Goal: Task Accomplishment & Management: Use online tool/utility

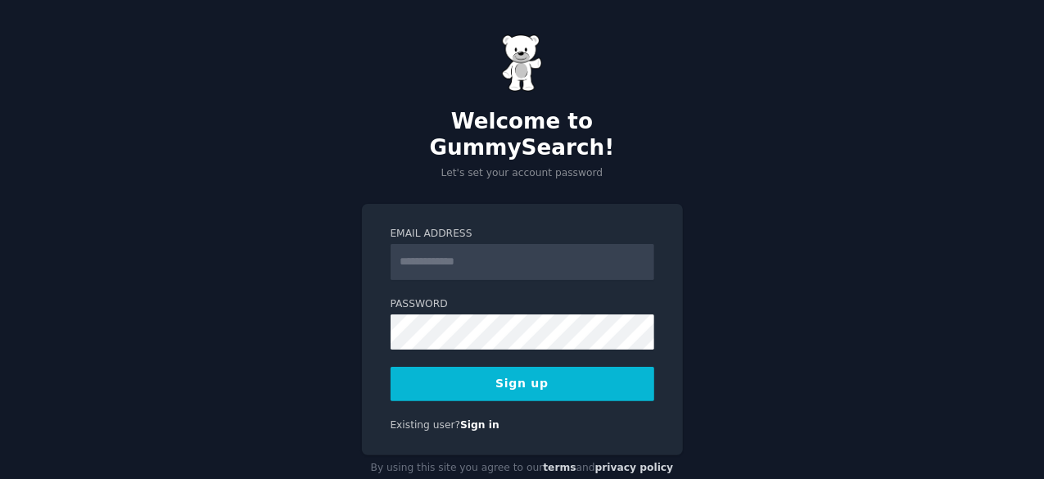
click at [491, 244] on input "Email Address" at bounding box center [523, 262] width 264 height 36
click at [456, 244] on input "Email Address" at bounding box center [523, 262] width 264 height 36
click at [440, 244] on input "Email Address" at bounding box center [523, 262] width 264 height 36
type input "**********"
click at [591, 367] on button "Sign up" at bounding box center [523, 384] width 264 height 34
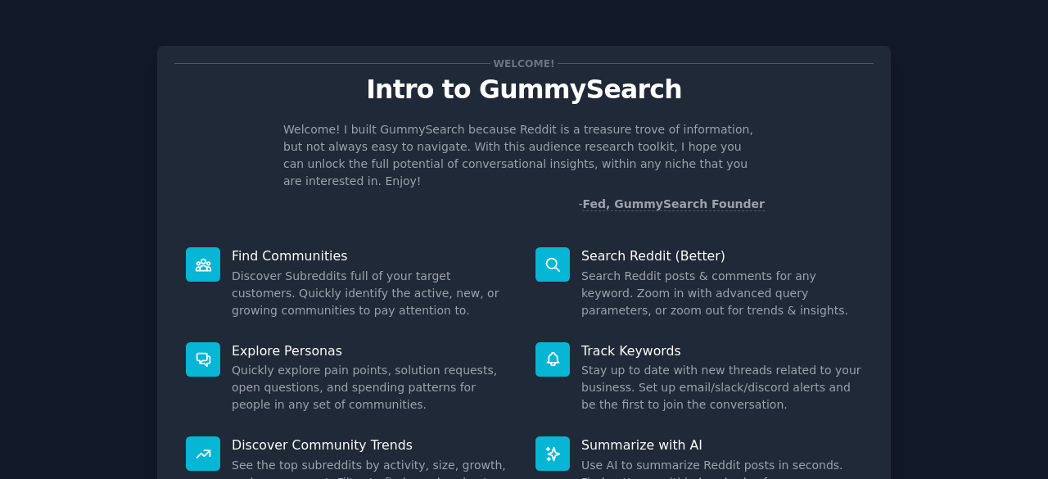
scroll to position [160, 0]
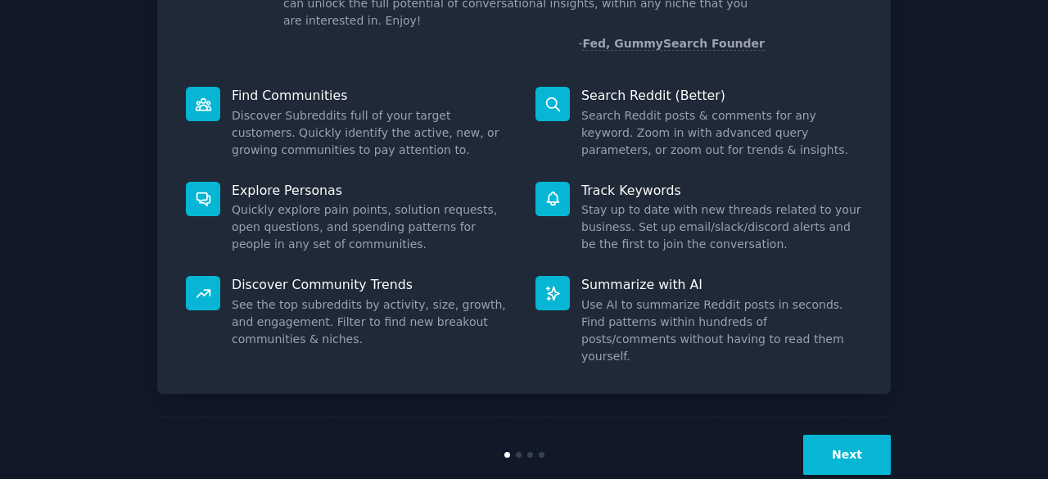
click at [856, 435] on button "Next" at bounding box center [847, 455] width 88 height 40
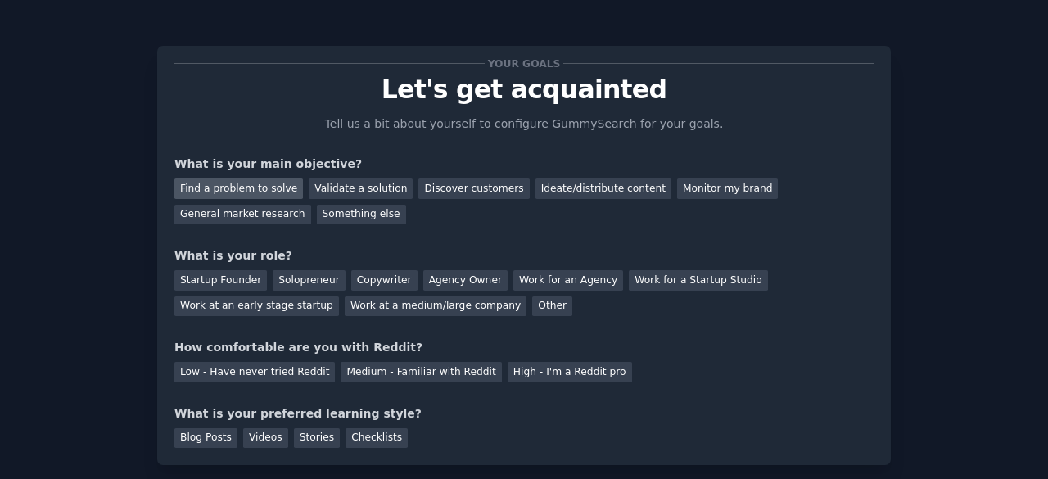
click at [268, 180] on div "Find a problem to solve" at bounding box center [238, 188] width 129 height 20
click at [340, 194] on div "Validate a solution" at bounding box center [361, 188] width 104 height 20
click at [275, 188] on div "Find a problem to solve" at bounding box center [238, 188] width 129 height 20
click at [245, 282] on div "Startup Founder" at bounding box center [220, 280] width 93 height 20
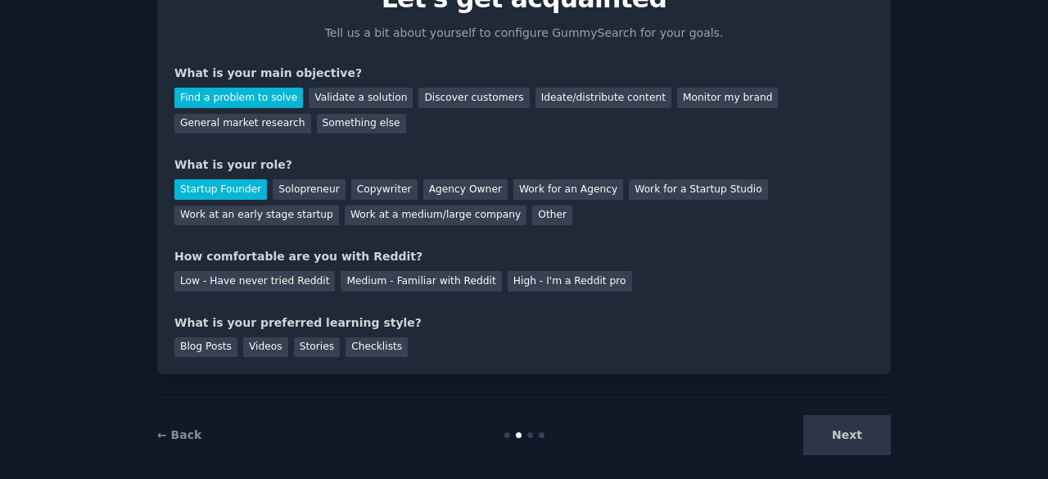
scroll to position [92, 0]
click at [279, 188] on div "Solopreneur" at bounding box center [309, 188] width 72 height 20
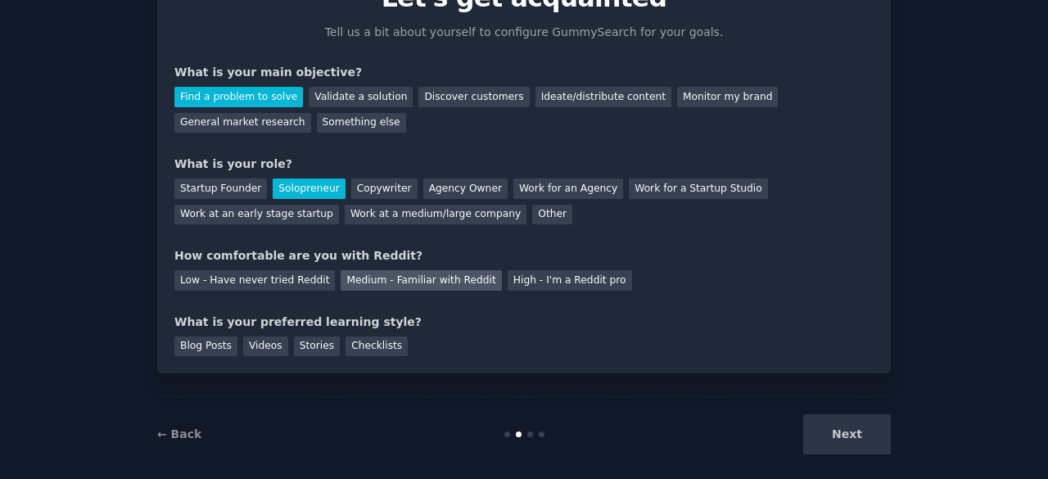
click at [347, 276] on div "Medium - Familiar with Reddit" at bounding box center [421, 280] width 160 height 20
click at [357, 351] on div "Checklists" at bounding box center [377, 347] width 62 height 20
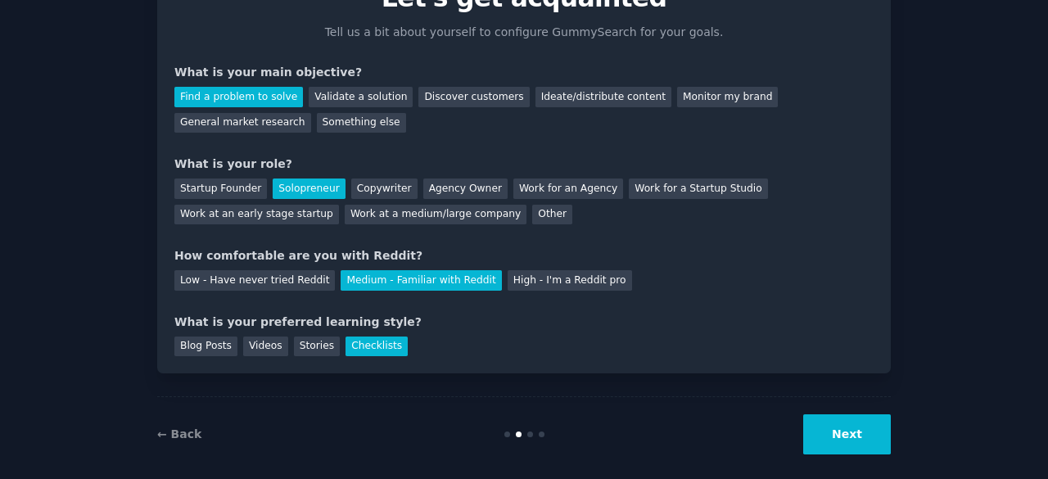
click at [858, 429] on button "Next" at bounding box center [847, 434] width 88 height 40
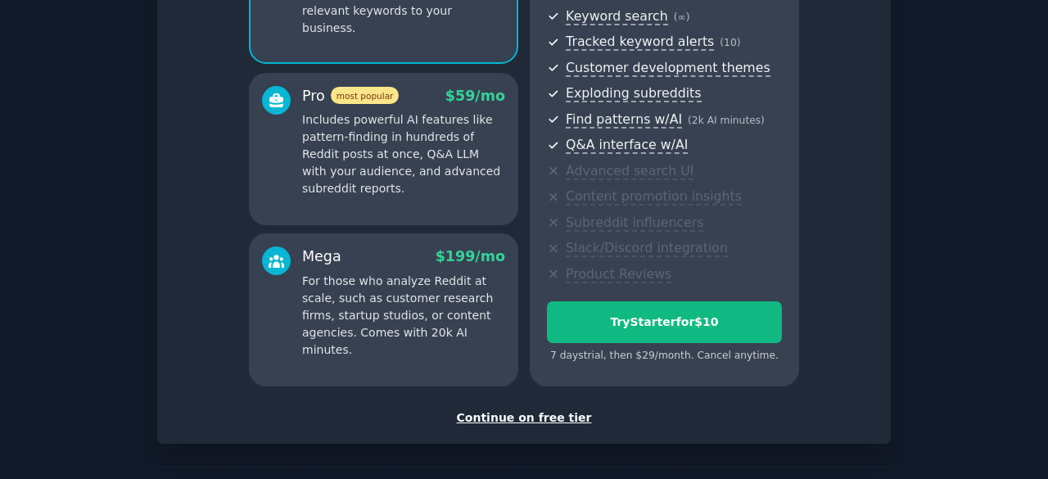
scroll to position [236, 0]
click at [560, 424] on div "Continue on free tier" at bounding box center [523, 417] width 699 height 17
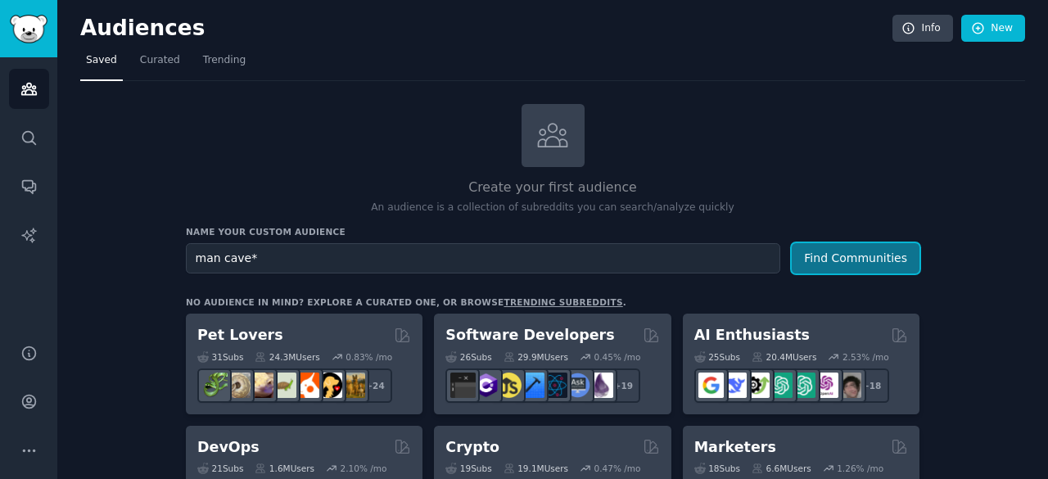
click at [838, 263] on button "Find Communities" at bounding box center [856, 258] width 128 height 30
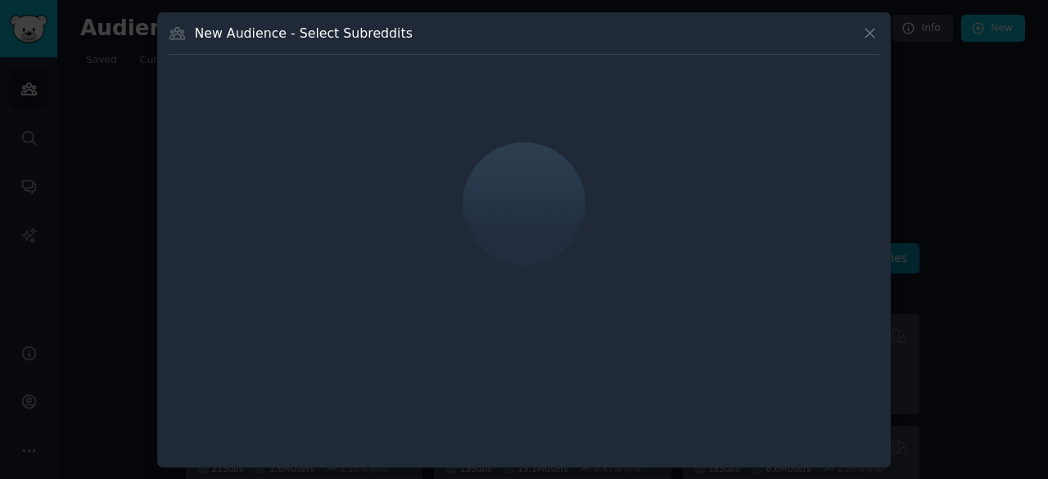
click at [876, 34] on icon at bounding box center [869, 33] width 17 height 17
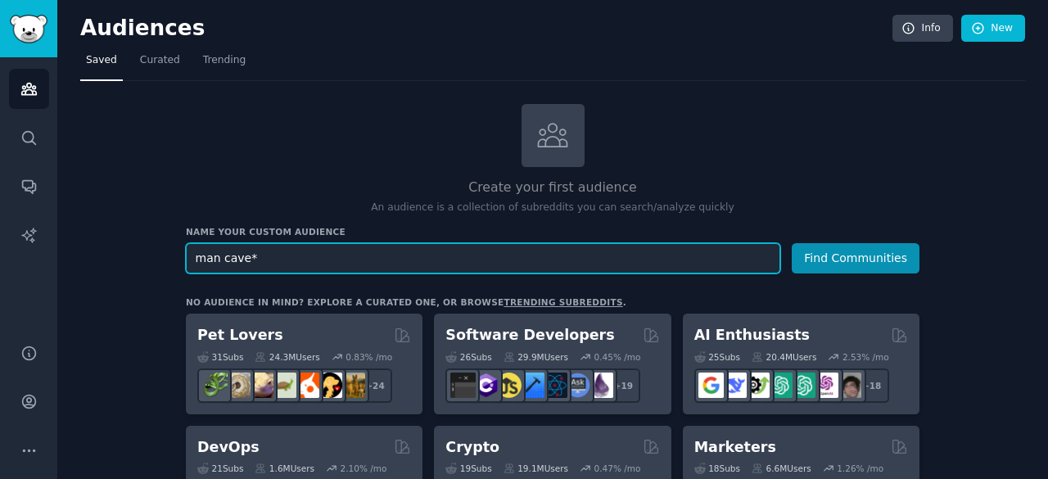
click at [586, 246] on input "man cave*" at bounding box center [483, 258] width 594 height 30
type input "man cave"
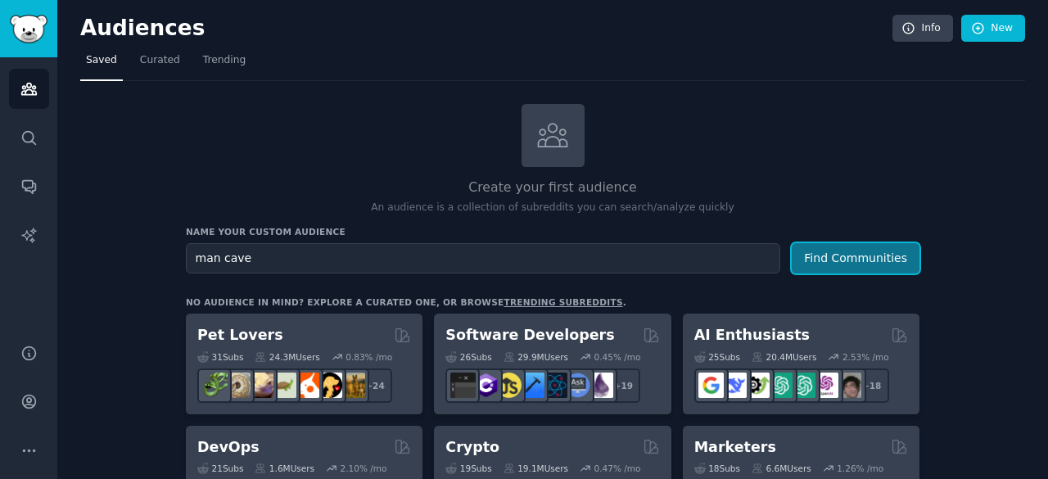
click at [837, 257] on button "Find Communities" at bounding box center [856, 258] width 128 height 30
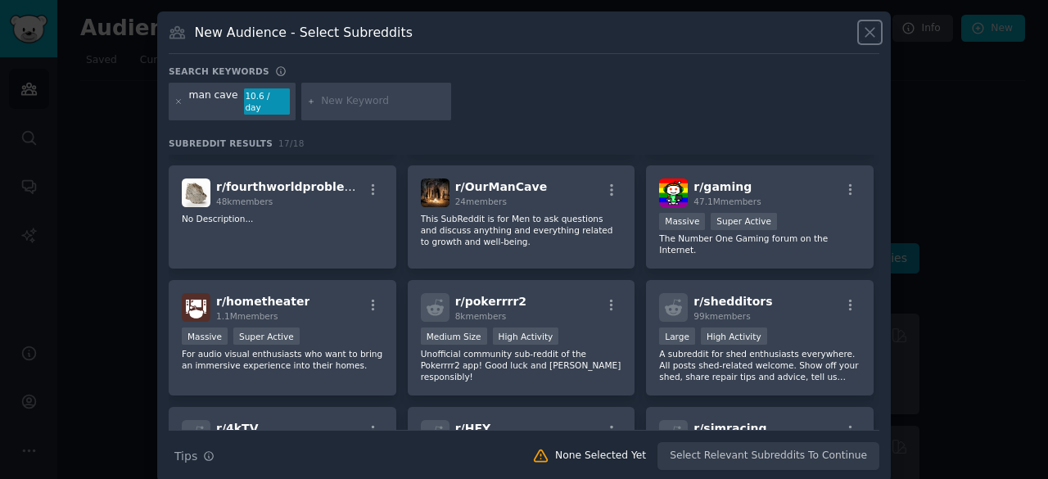
scroll to position [243, 0]
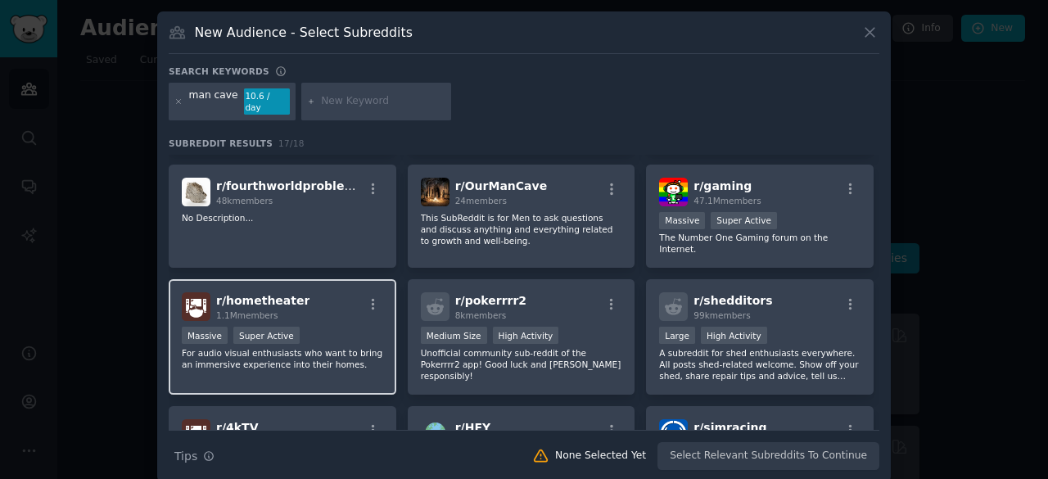
click at [336, 302] on div "r/ hometheater 1.1M members Massive Super Active For audio visual enthusiasts w…" at bounding box center [283, 336] width 228 height 115
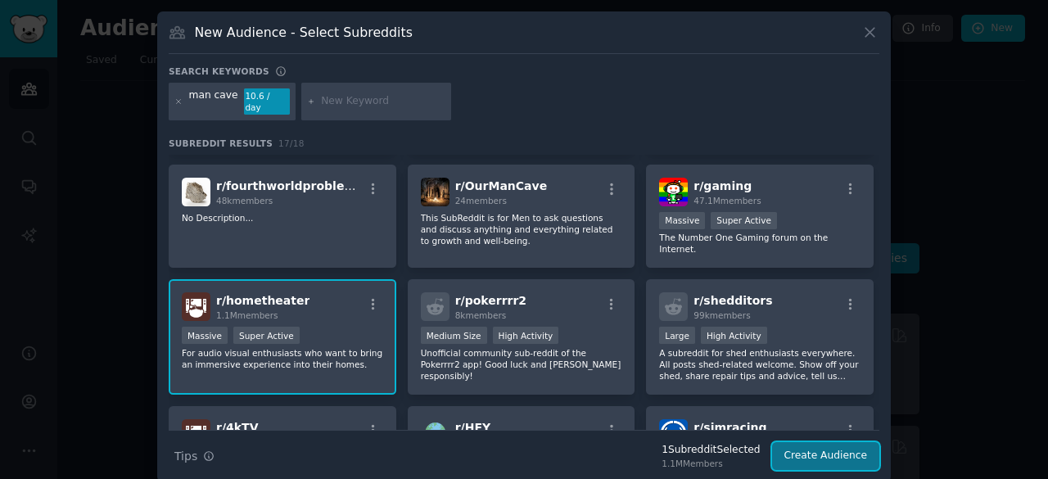
click at [781, 442] on button "Create Audience" at bounding box center [826, 456] width 108 height 28
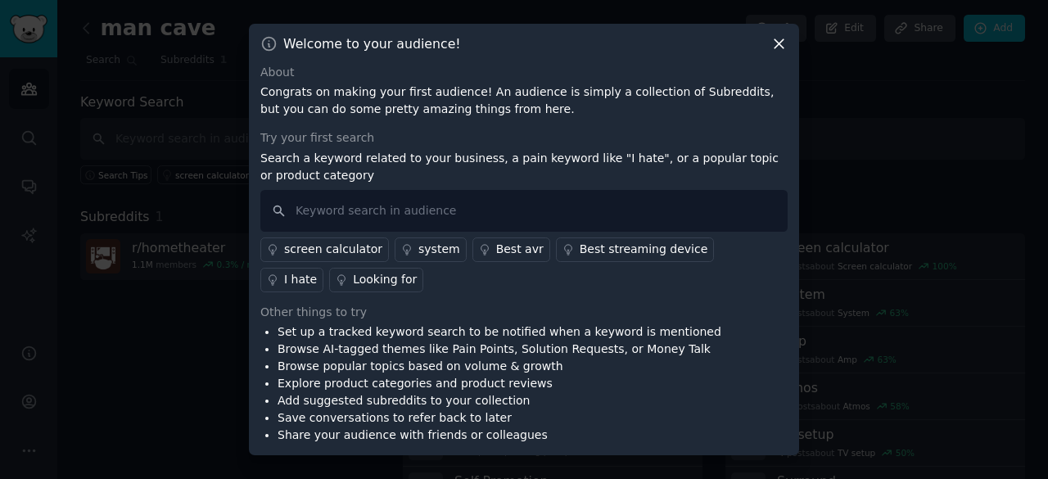
click at [317, 271] on div "I hate" at bounding box center [300, 279] width 33 height 17
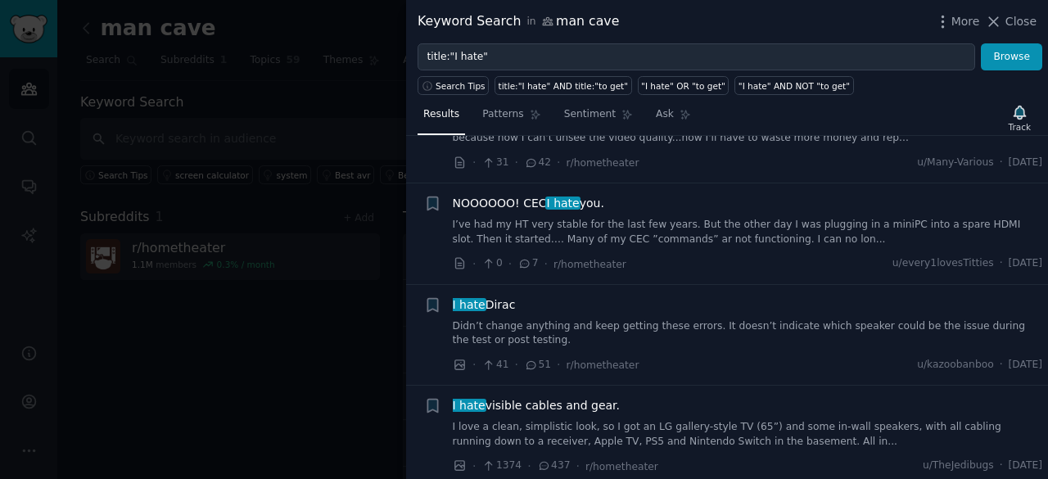
scroll to position [585, 0]
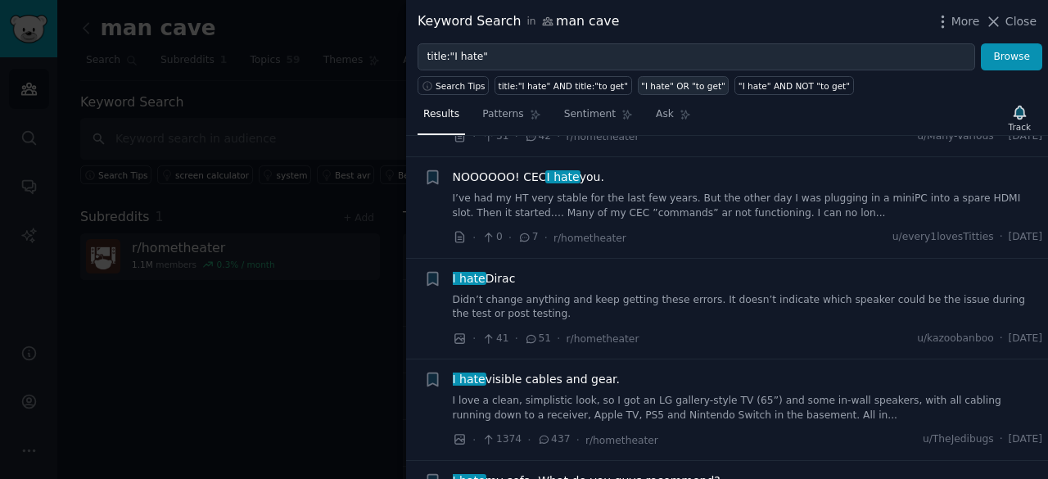
click at [662, 88] on div ""I hate" OR "to get"" at bounding box center [683, 85] width 84 height 11
type input ""I hate" OR "to get""
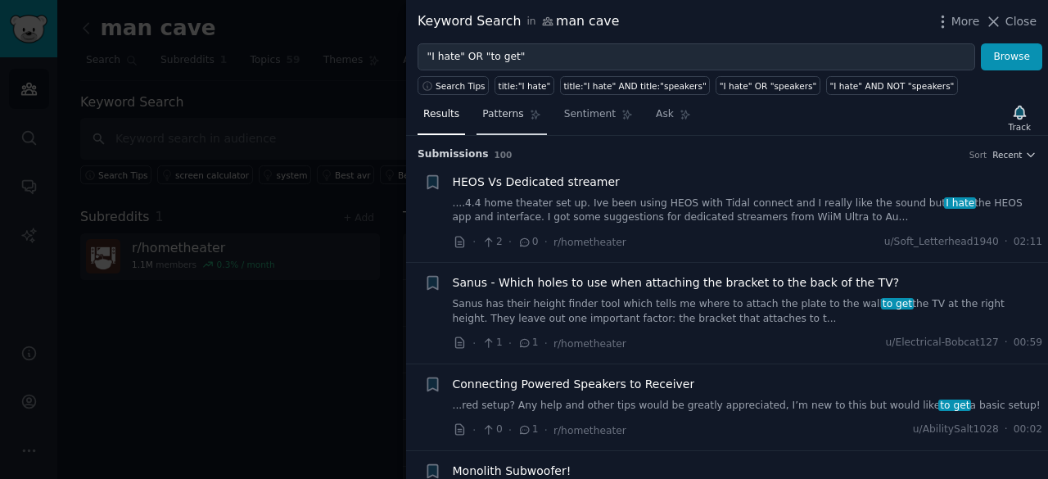
click at [503, 114] on span "Patterns" at bounding box center [502, 114] width 41 height 15
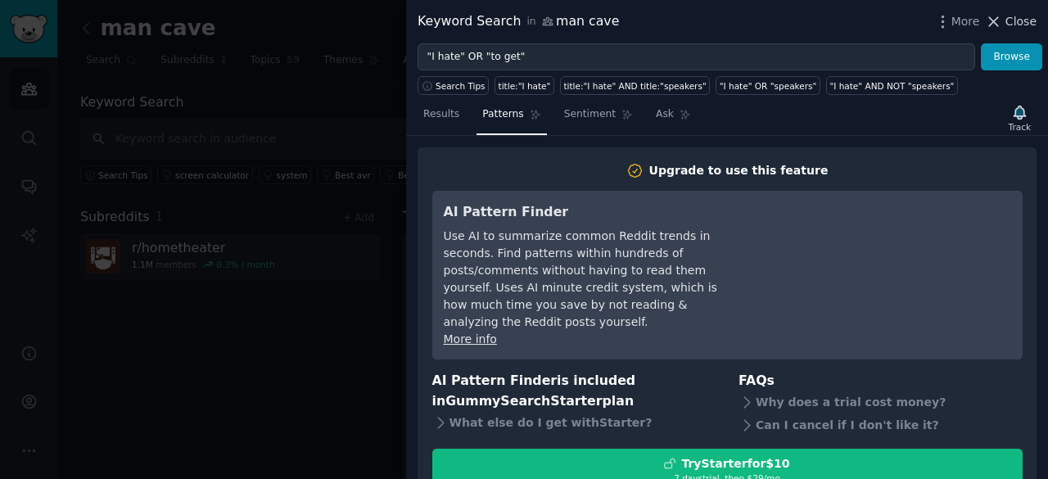
click at [1020, 21] on span "Close" at bounding box center [1020, 21] width 31 height 17
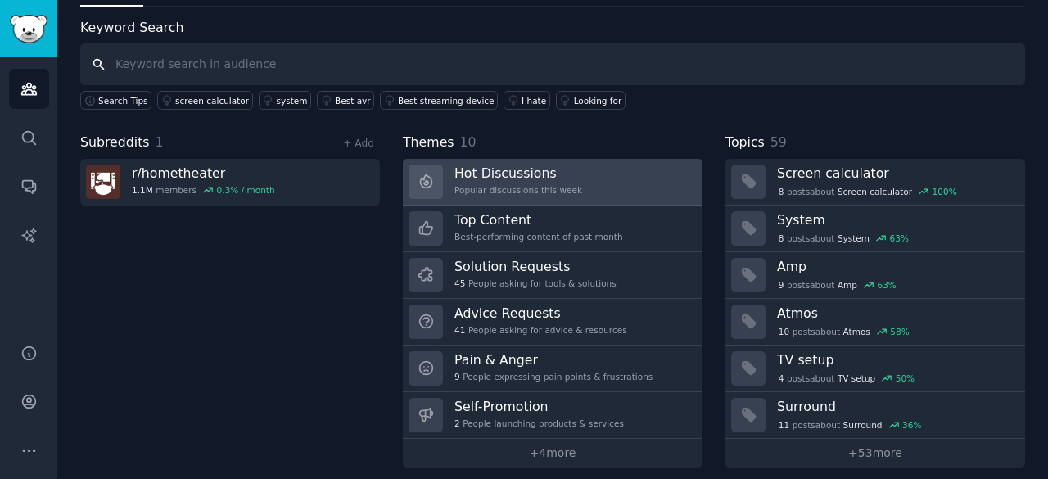
scroll to position [82, 0]
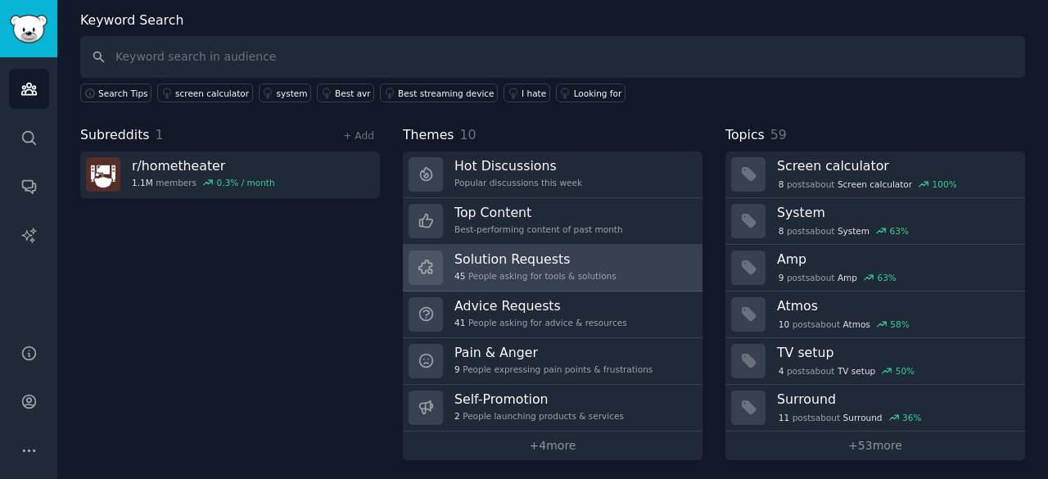
click at [599, 273] on link "Solution Requests 45 People asking for tools & solutions" at bounding box center [553, 268] width 300 height 47
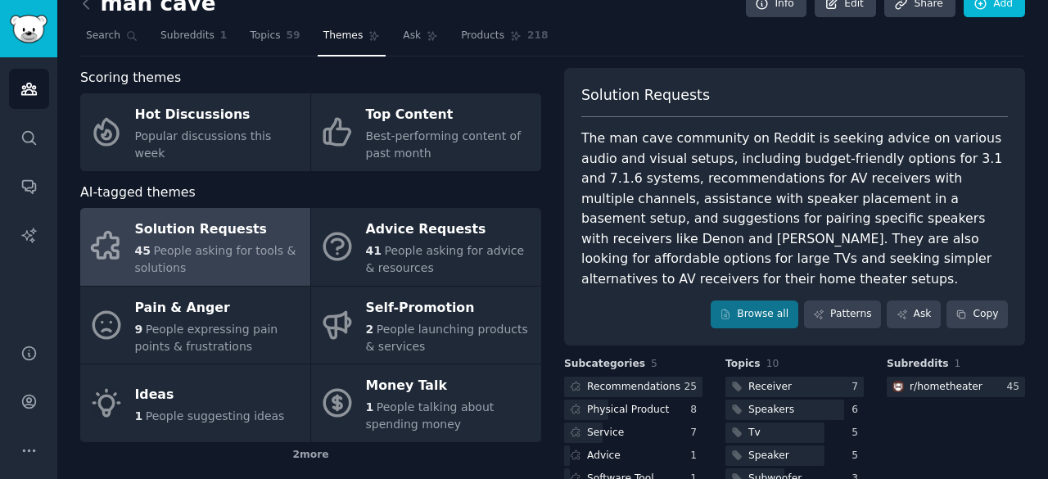
scroll to position [22, 0]
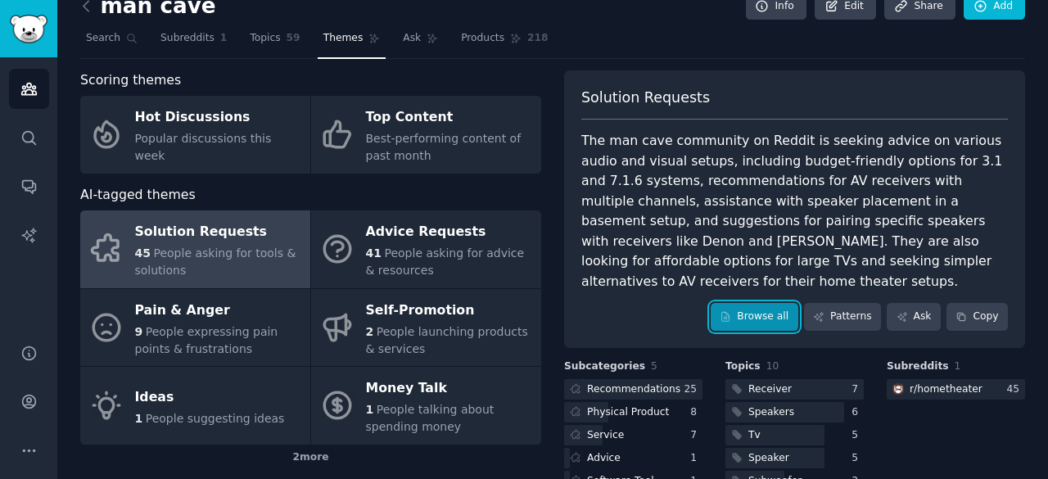
click at [750, 303] on link "Browse all" at bounding box center [755, 317] width 88 height 28
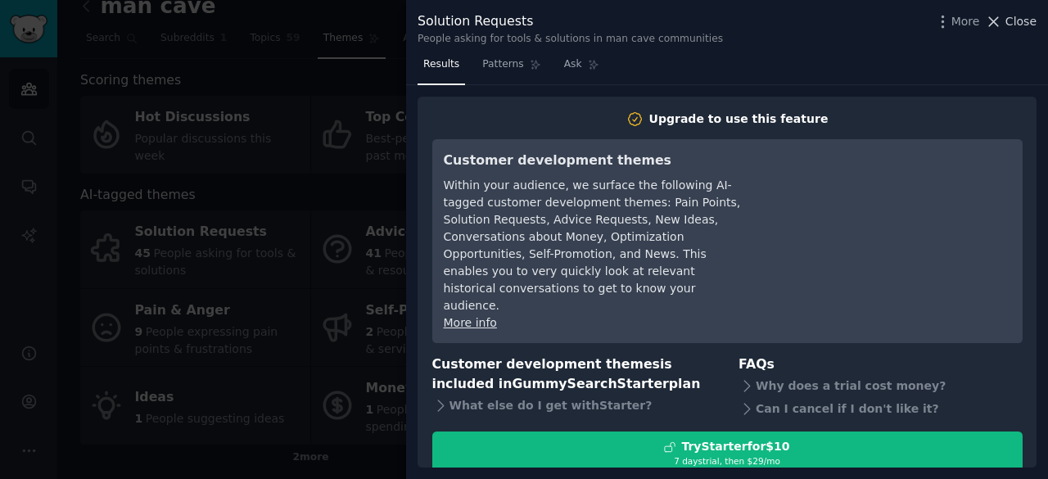
click at [1017, 27] on span "Close" at bounding box center [1020, 21] width 31 height 17
